Goal: Participate in discussion: Engage in conversation with other users on a specific topic

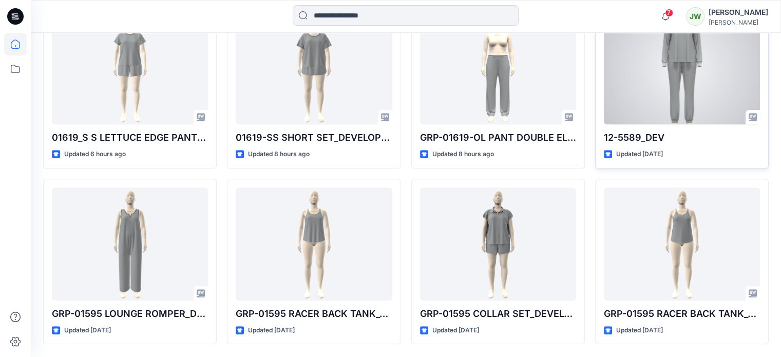
scroll to position [565, 0]
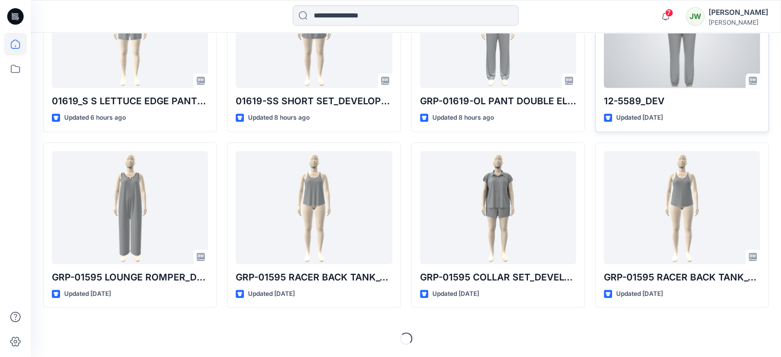
click at [669, 82] on div at bounding box center [682, 31] width 156 height 113
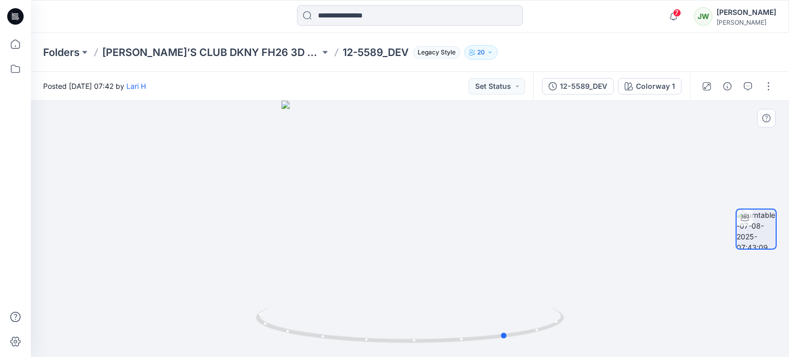
drag, startPoint x: 455, startPoint y: 259, endPoint x: 553, endPoint y: 264, distance: 97.7
click at [553, 264] on div at bounding box center [410, 229] width 758 height 256
drag, startPoint x: 451, startPoint y: 265, endPoint x: 522, endPoint y: 268, distance: 71.5
click at [522, 268] on div at bounding box center [410, 229] width 758 height 256
drag, startPoint x: 469, startPoint y: 278, endPoint x: 629, endPoint y: 269, distance: 160.6
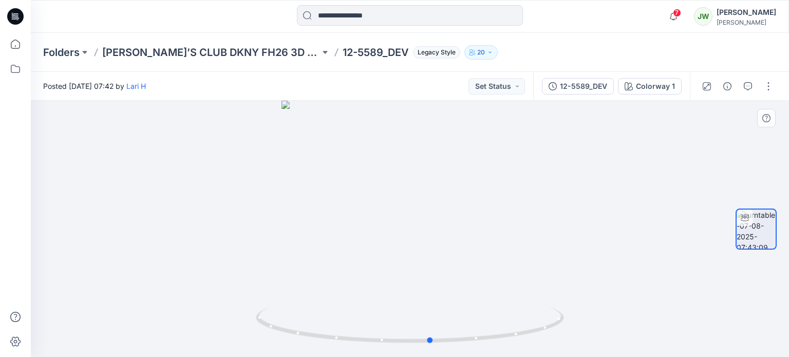
click at [629, 269] on div at bounding box center [410, 229] width 758 height 256
click at [683, 15] on icon "button" at bounding box center [674, 16] width 20 height 21
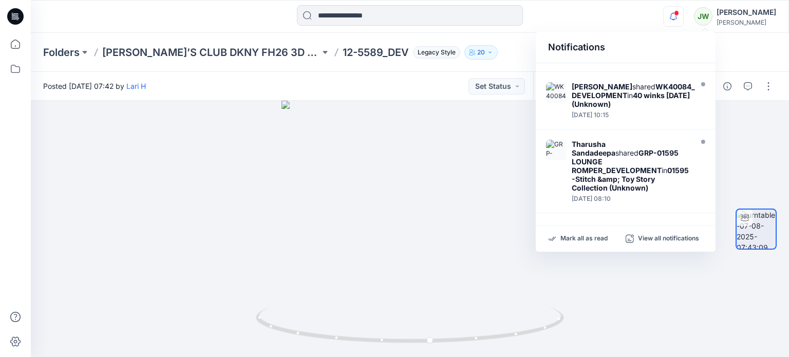
scroll to position [393, 0]
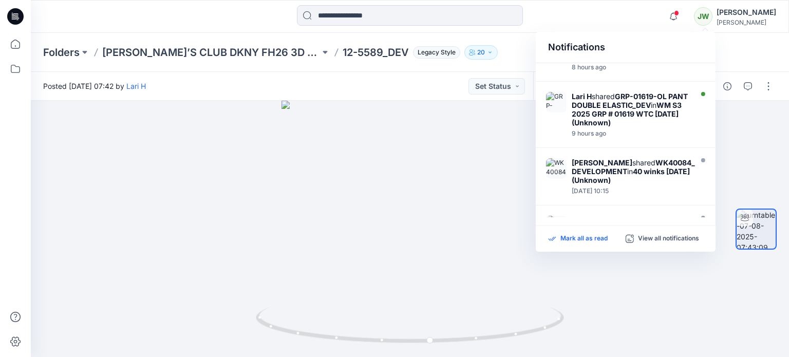
click at [580, 241] on p "Mark all as read" at bounding box center [584, 238] width 47 height 9
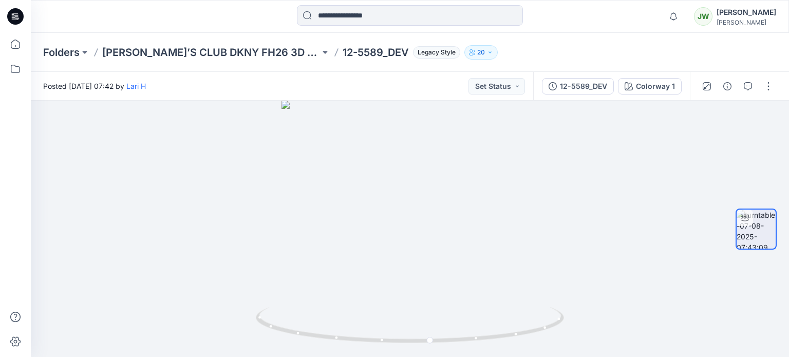
click at [625, 12] on div "Notifications Lari H shared GRP-01619-LS OPEN LEG PANT SET_DEV in WM S3 2025 GR…" at bounding box center [410, 16] width 758 height 23
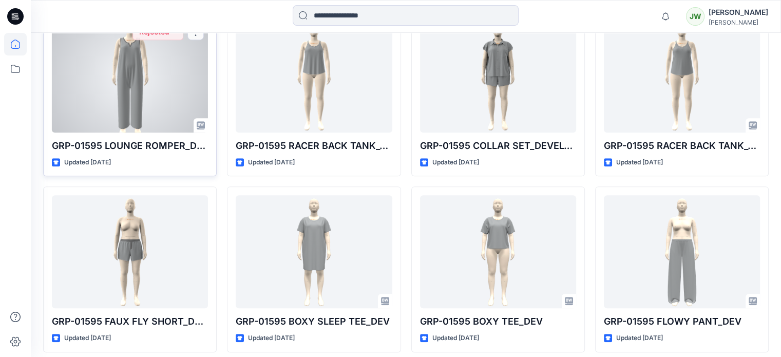
scroll to position [528, 0]
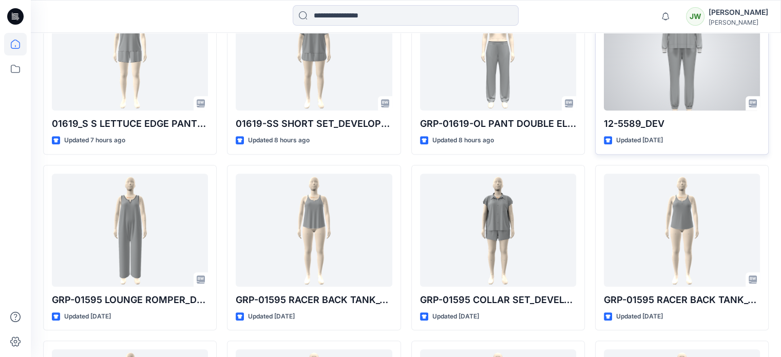
click at [612, 10] on span at bounding box center [612, 6] width 8 height 8
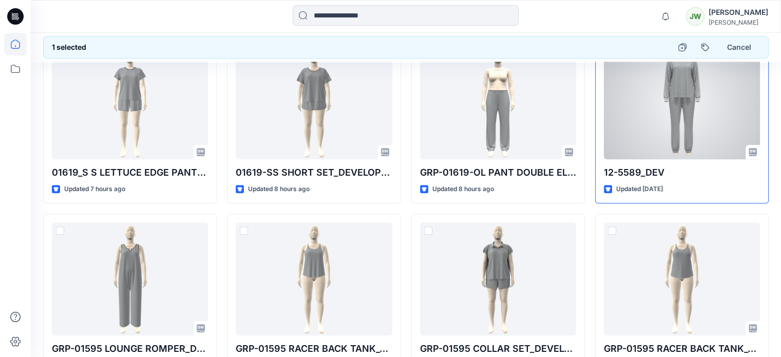
scroll to position [419, 0]
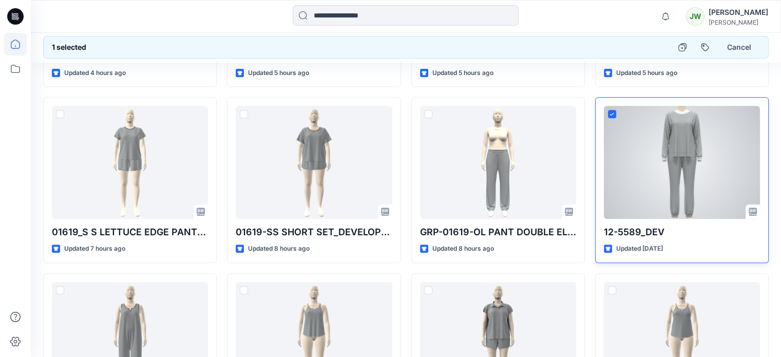
click at [610, 147] on div at bounding box center [682, 162] width 156 height 113
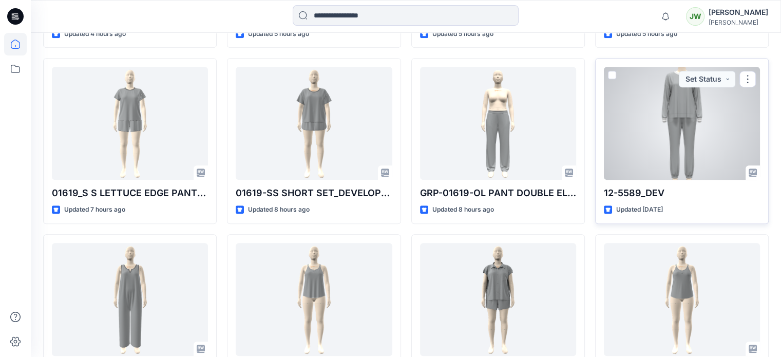
scroll to position [476, 0]
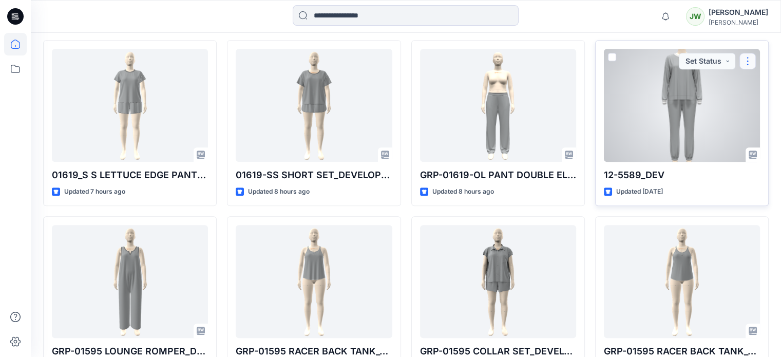
click at [744, 69] on button "button" at bounding box center [748, 61] width 16 height 16
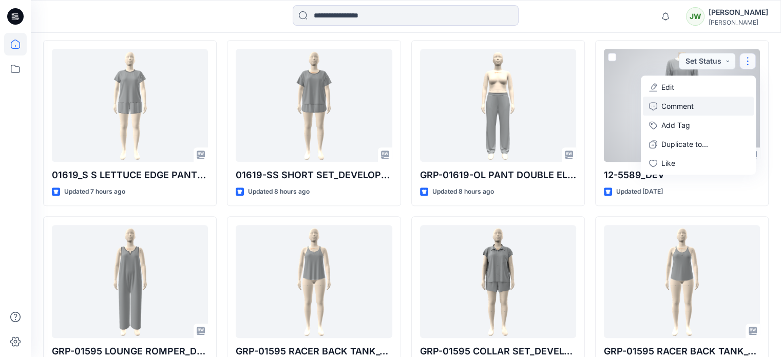
drag, startPoint x: 663, startPoint y: 160, endPoint x: 753, endPoint y: 145, distance: 91.6
click at [663, 111] on p "Comment" at bounding box center [678, 106] width 32 height 11
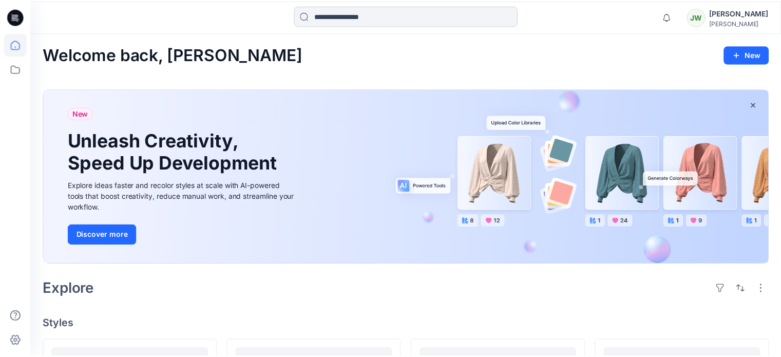
scroll to position [476, 0]
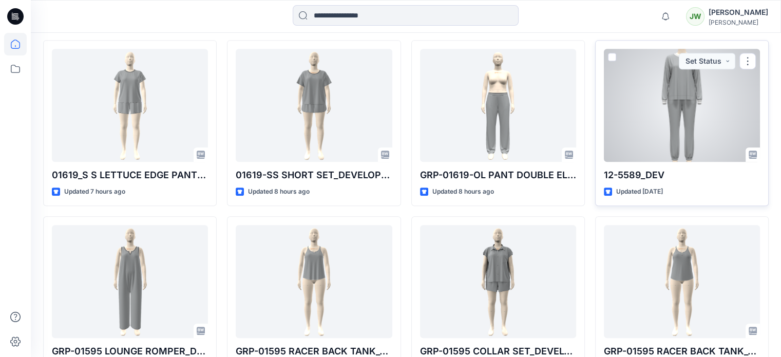
click at [666, 158] on div at bounding box center [682, 105] width 156 height 113
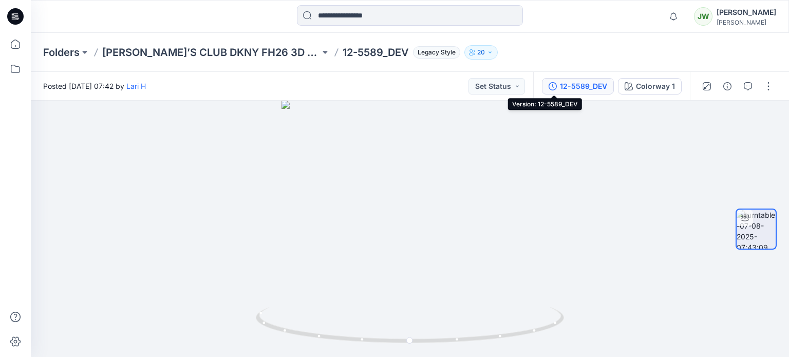
click at [574, 86] on div "12-5589_DEV" at bounding box center [583, 86] width 47 height 11
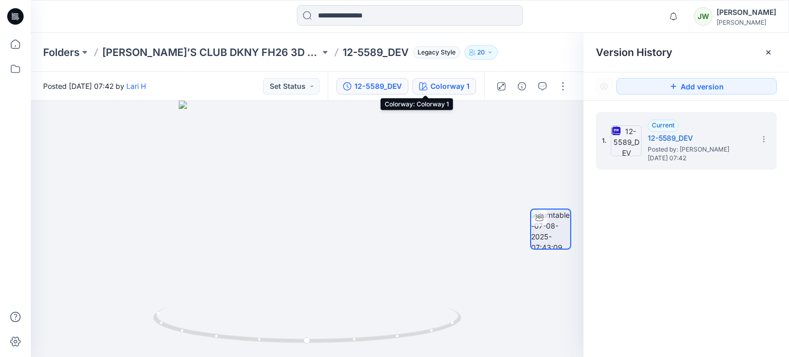
click at [435, 85] on div "Colorway 1" at bounding box center [450, 86] width 39 height 11
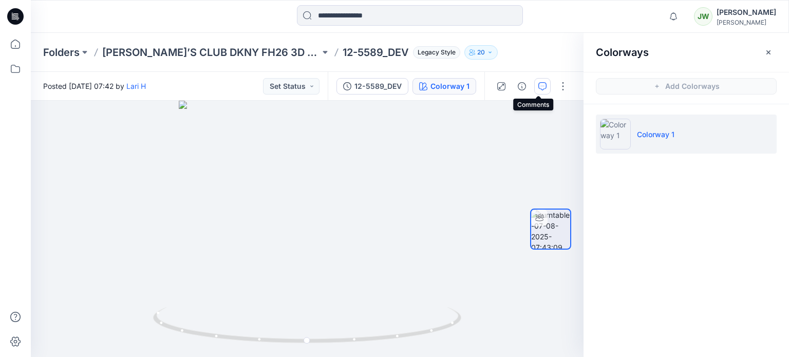
click at [538, 87] on icon "button" at bounding box center [542, 86] width 8 height 8
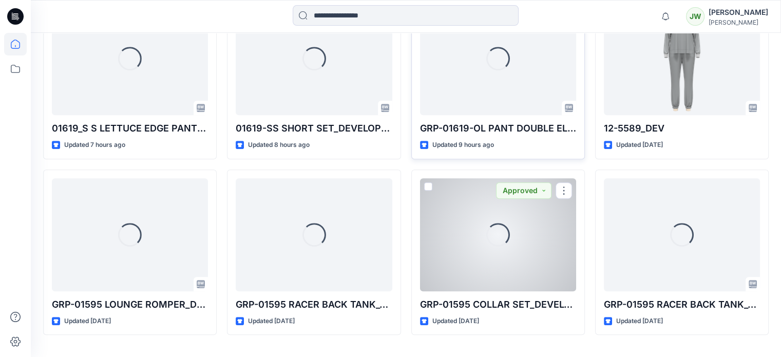
scroll to position [517, 0]
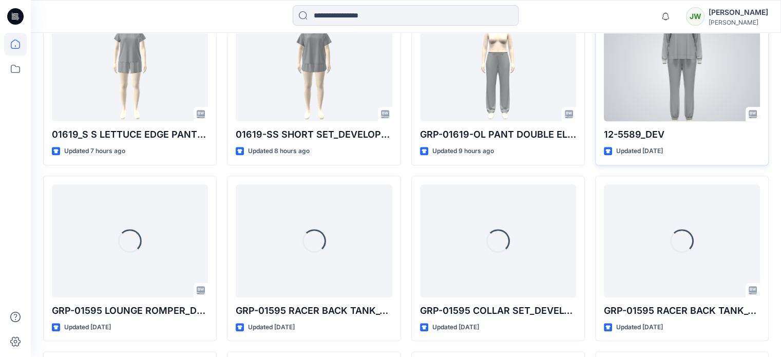
click at [631, 121] on div at bounding box center [682, 64] width 156 height 113
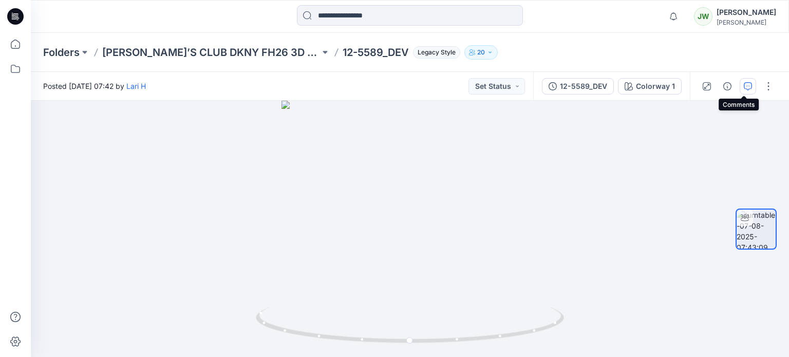
click at [746, 87] on icon "button" at bounding box center [748, 86] width 8 height 8
